Goal: Communication & Community: Answer question/provide support

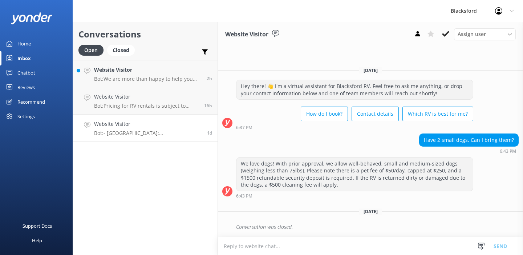
click at [129, 138] on link "Website Visitor Bot: - [GEOGRAPHIC_DATA]: [STREET_ADDRESS]. Directions: [URL][D…" at bounding box center [145, 127] width 145 height 27
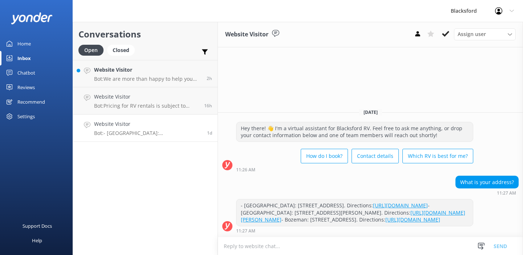
scroll to position [1, 0]
click at [444, 33] on icon at bounding box center [445, 33] width 7 height 7
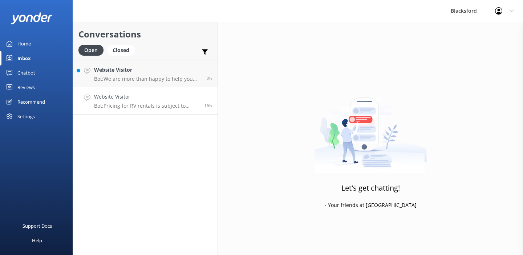
click at [159, 97] on h4 "Website Visitor" at bounding box center [146, 97] width 105 height 8
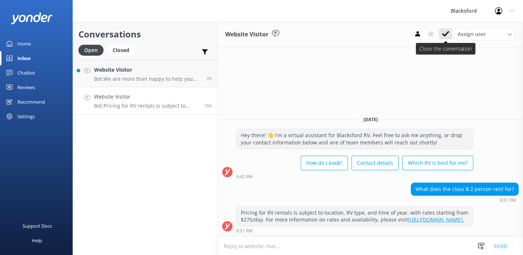
click at [447, 36] on icon at bounding box center [445, 33] width 7 height 7
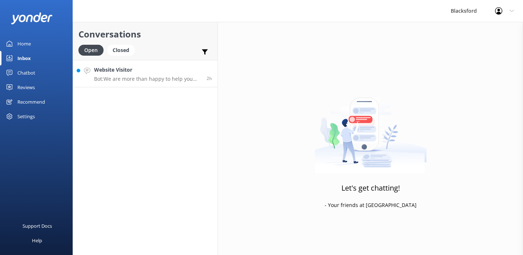
click at [155, 74] on div "Website Visitor Bot: We are more than happy to help you choose which Rv is best…" at bounding box center [147, 74] width 107 height 16
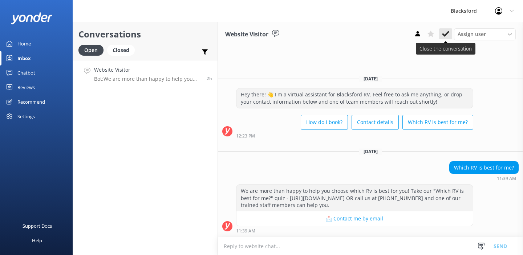
click at [444, 33] on icon at bounding box center [445, 33] width 7 height 7
